Goal: Check status: Check status

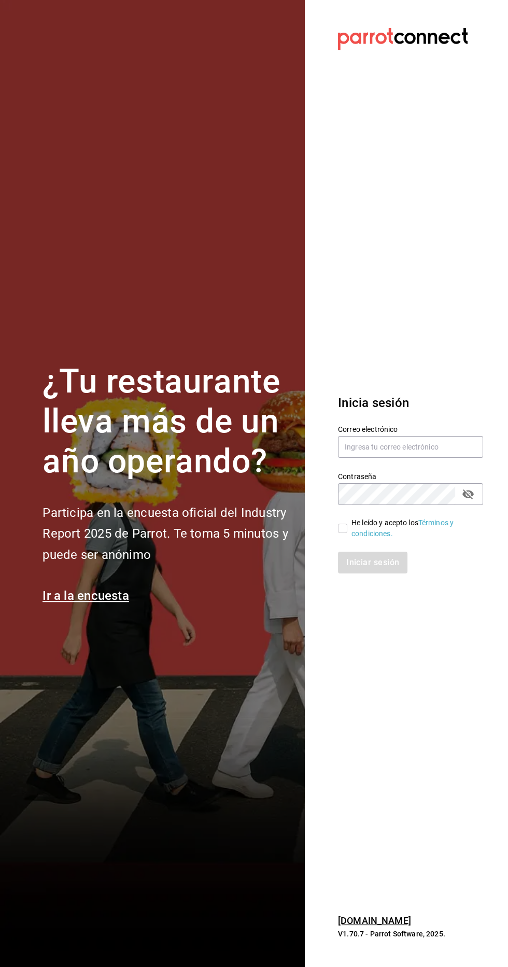
click at [400, 480] on label "Contraseña" at bounding box center [410, 476] width 145 height 7
click at [429, 458] on input "text" at bounding box center [410, 447] width 145 height 22
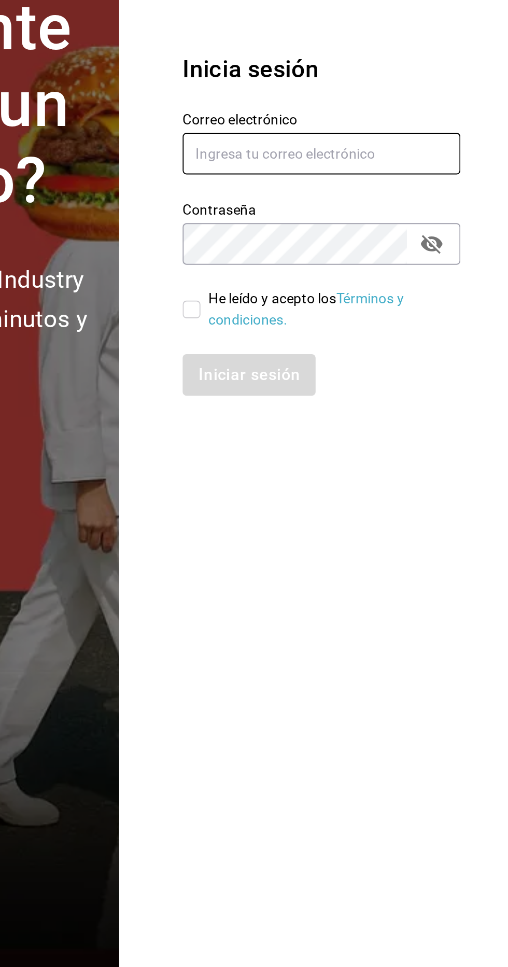
click at [379, 458] on input "text" at bounding box center [410, 447] width 145 height 22
type input "ramiroperazab@hotmail.com"
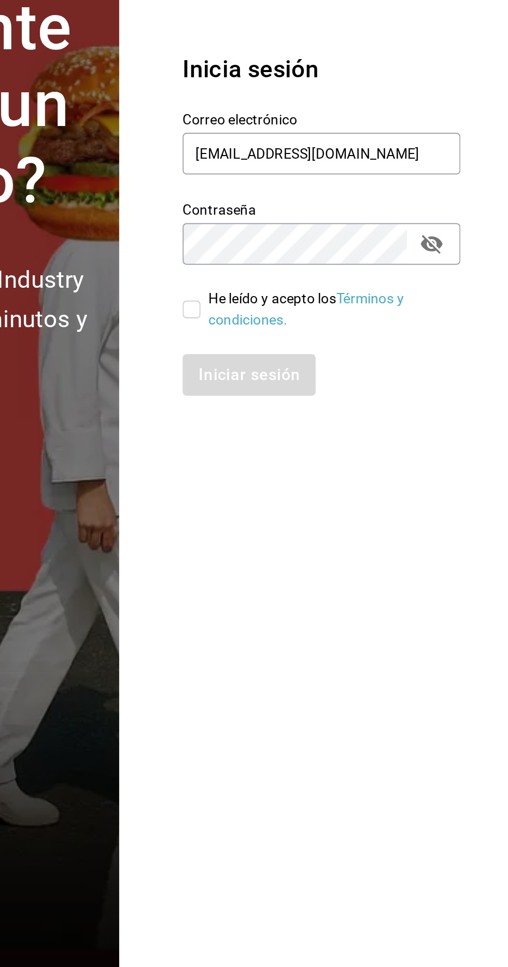
click at [340, 533] on input "He leído y acepto los Términos y condiciones." at bounding box center [342, 528] width 9 height 9
checkbox input "true"
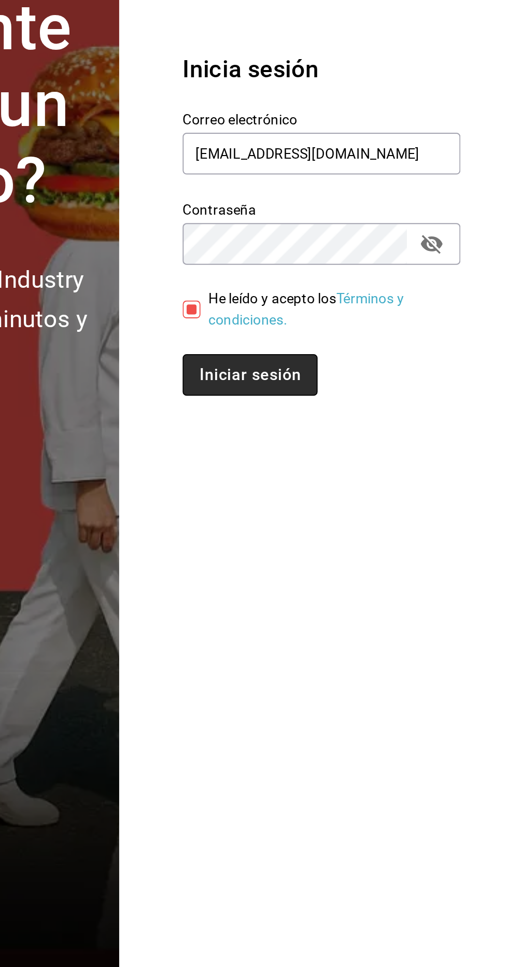
click at [378, 573] on button "Iniciar sesión" at bounding box center [373, 563] width 70 height 22
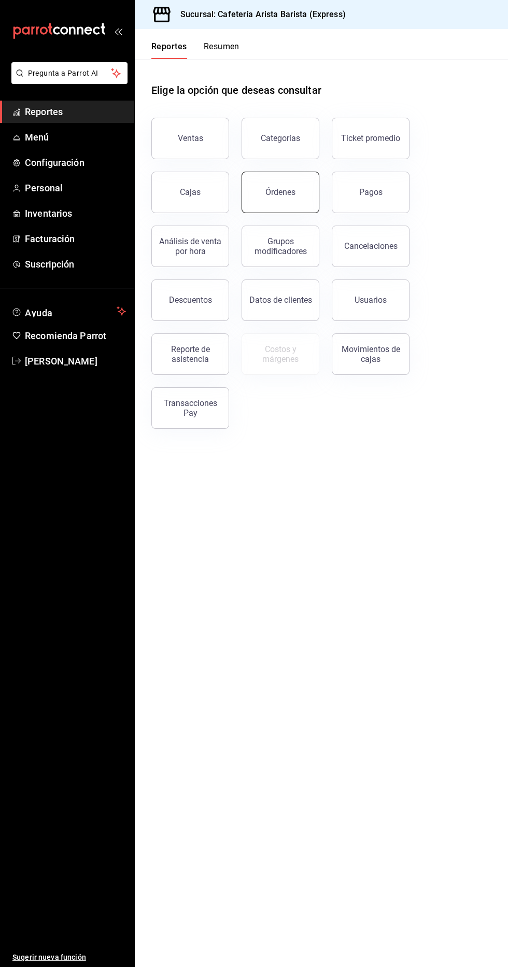
click at [282, 198] on button "Órdenes" at bounding box center [281, 192] width 78 height 41
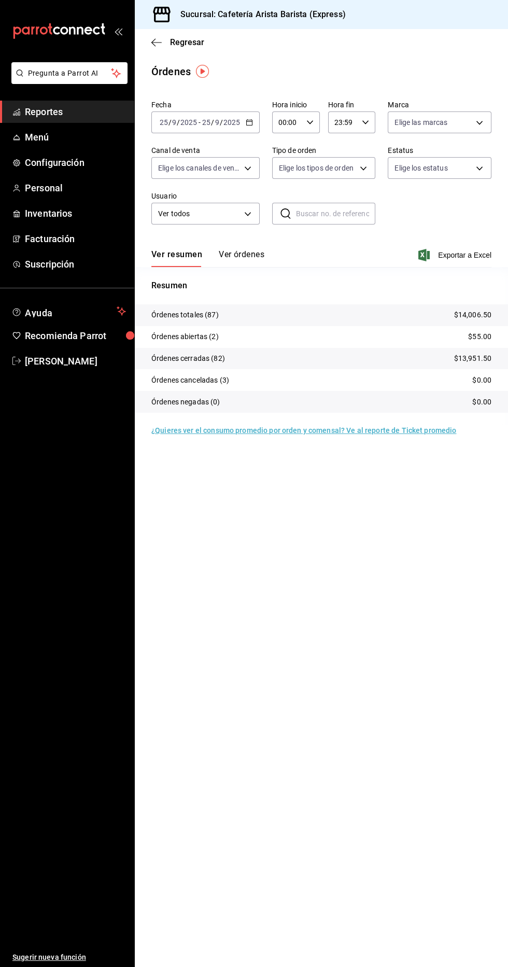
click at [259, 262] on button "Ver órdenes" at bounding box center [242, 258] width 46 height 18
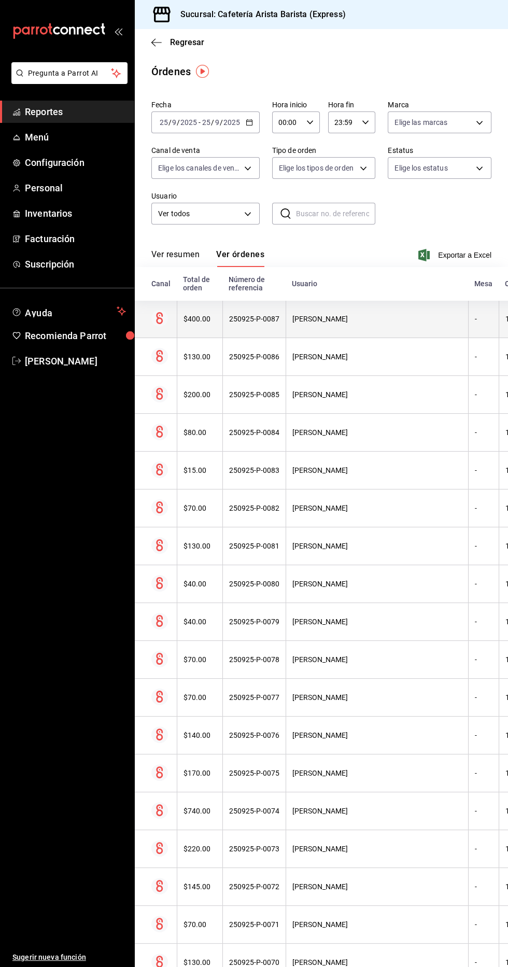
click at [377, 322] on div "[PERSON_NAME]" at bounding box center [377, 319] width 170 height 8
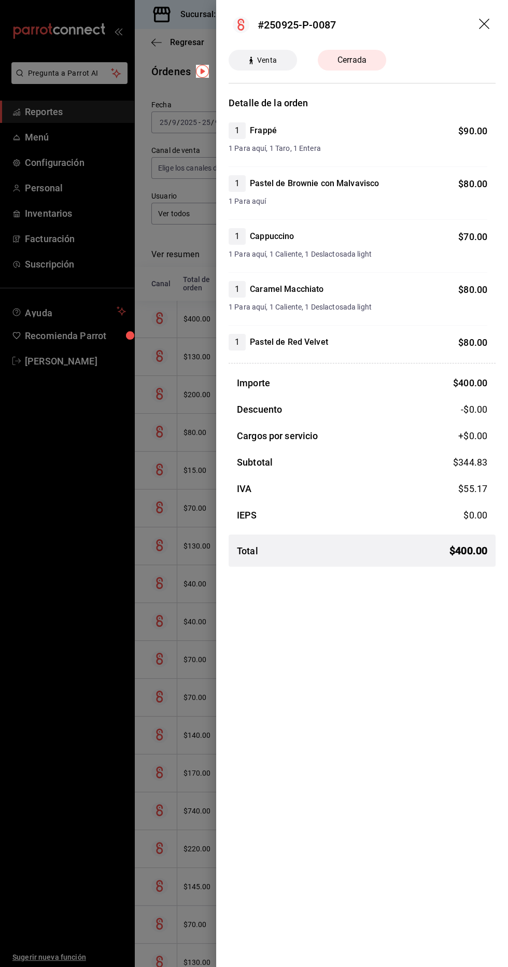
click at [155, 751] on div at bounding box center [254, 483] width 508 height 967
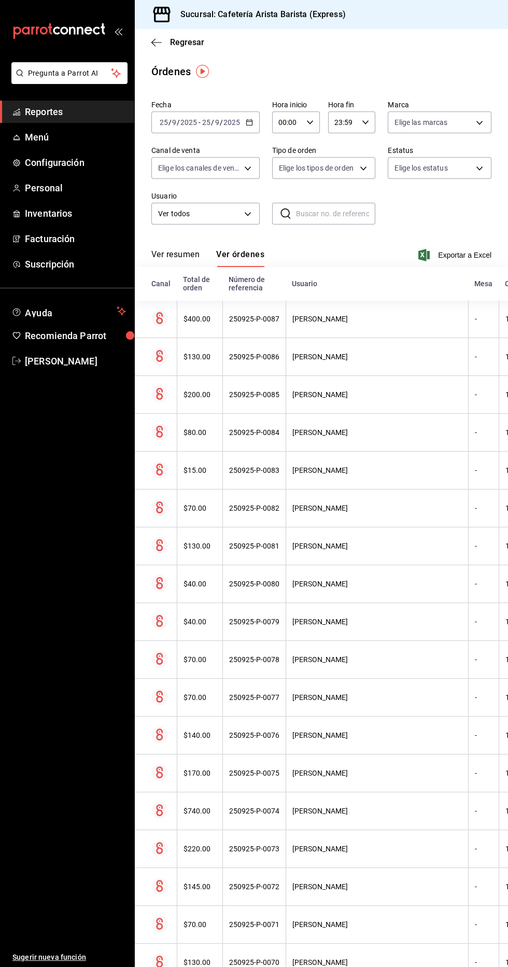
scroll to position [6, 0]
